Goal: Transaction & Acquisition: Obtain resource

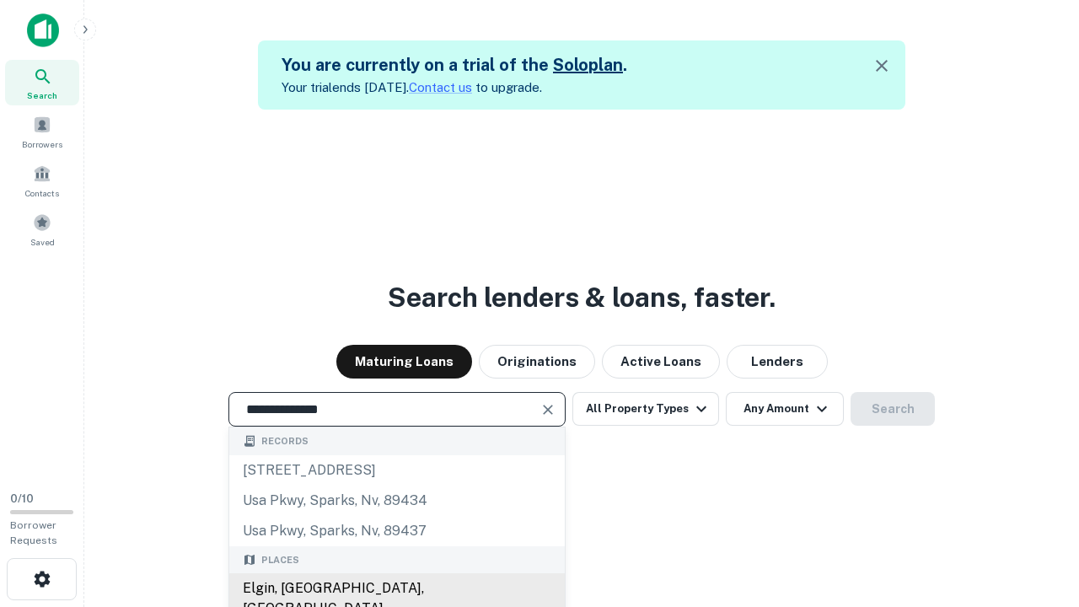
click at [396, 588] on div "Elgin, [GEOGRAPHIC_DATA], [GEOGRAPHIC_DATA]" at bounding box center [397, 598] width 336 height 51
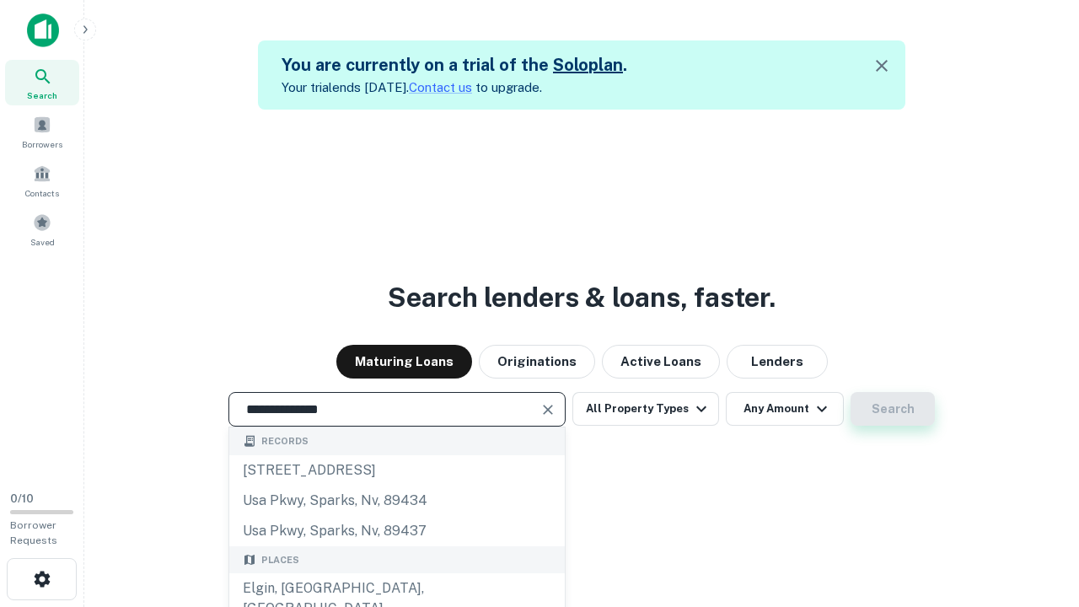
type input "**********"
click at [851, 392] on button "Search" at bounding box center [893, 409] width 84 height 34
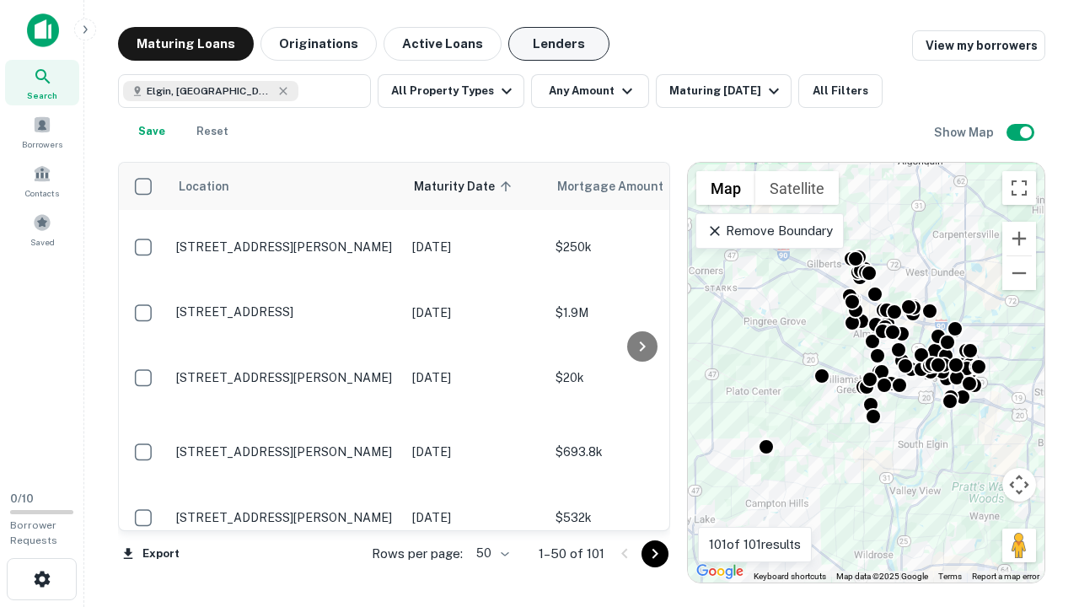
click at [559, 44] on button "Lenders" at bounding box center [558, 44] width 101 height 34
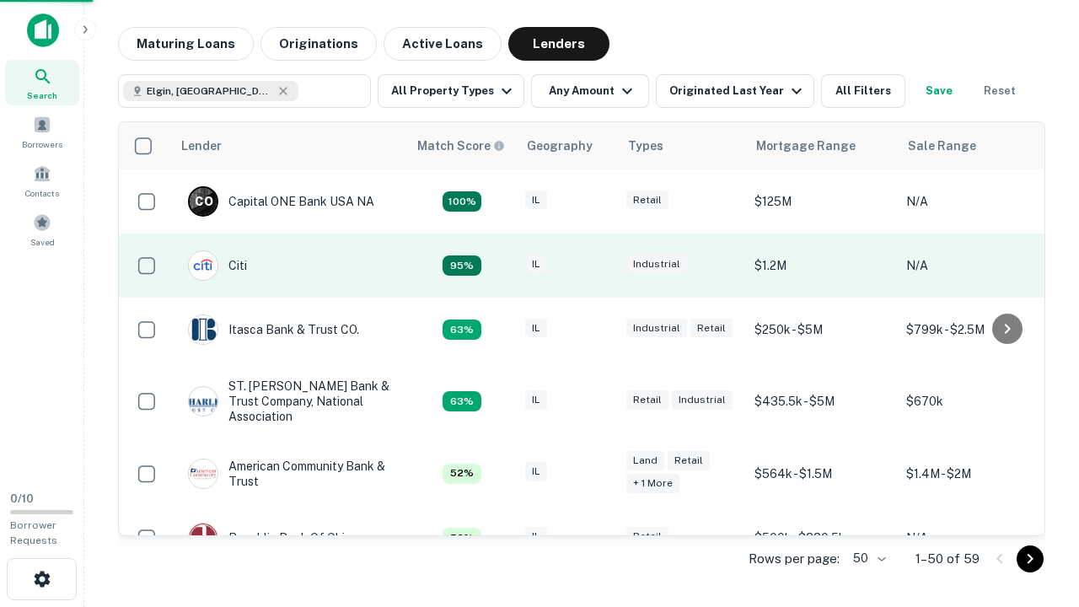
click at [599, 266] on div "IL" at bounding box center [567, 266] width 84 height 23
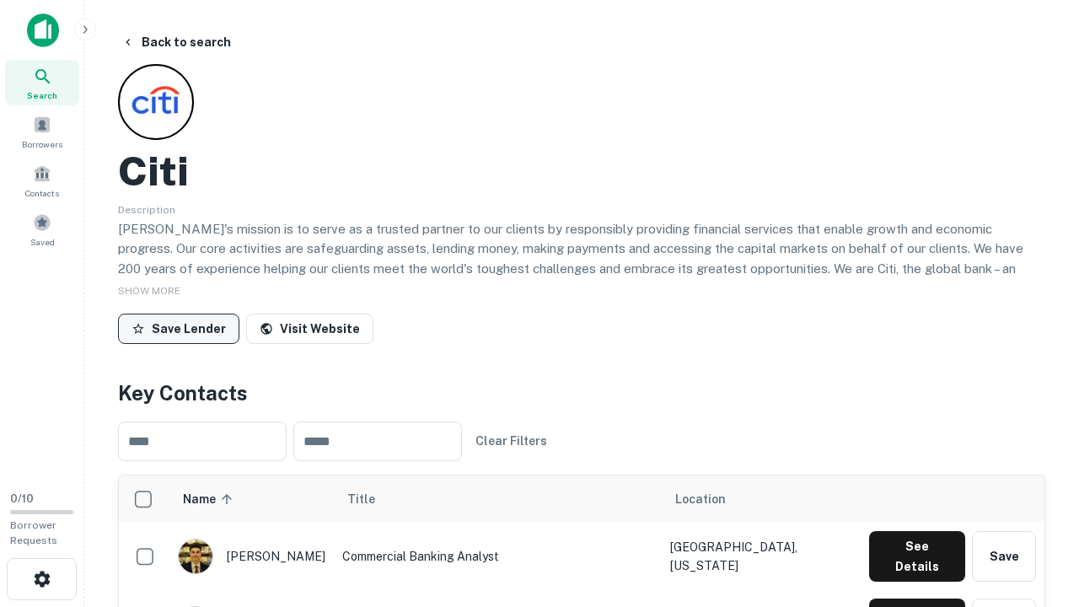
click at [179, 328] on button "Save Lender" at bounding box center [178, 329] width 121 height 30
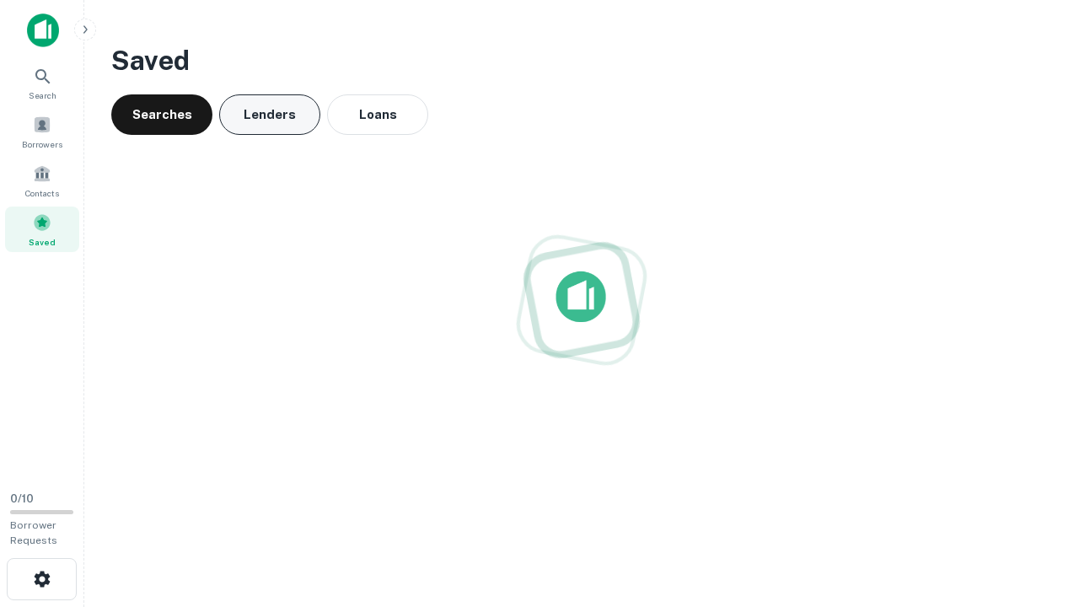
click at [270, 115] on button "Lenders" at bounding box center [269, 114] width 101 height 40
